Goal: Task Accomplishment & Management: Manage account settings

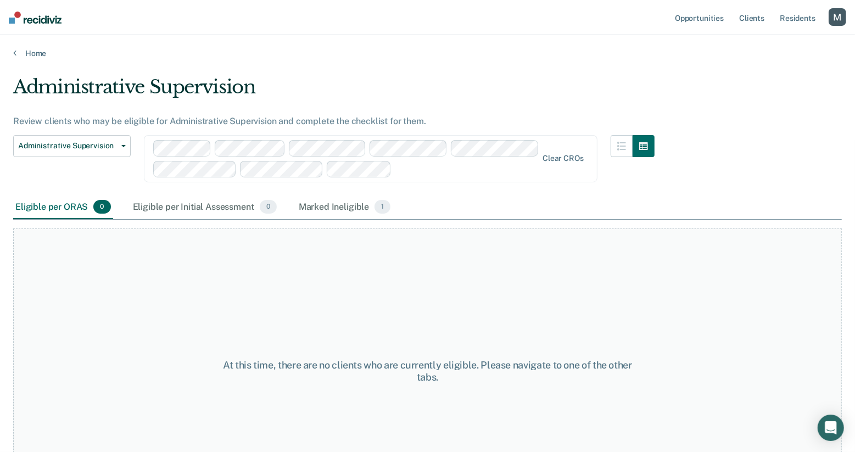
click at [833, 21] on div "button" at bounding box center [838, 17] width 18 height 18
click at [778, 76] on link "Log Out" at bounding box center [793, 72] width 88 height 9
